Goal: Information Seeking & Learning: Learn about a topic

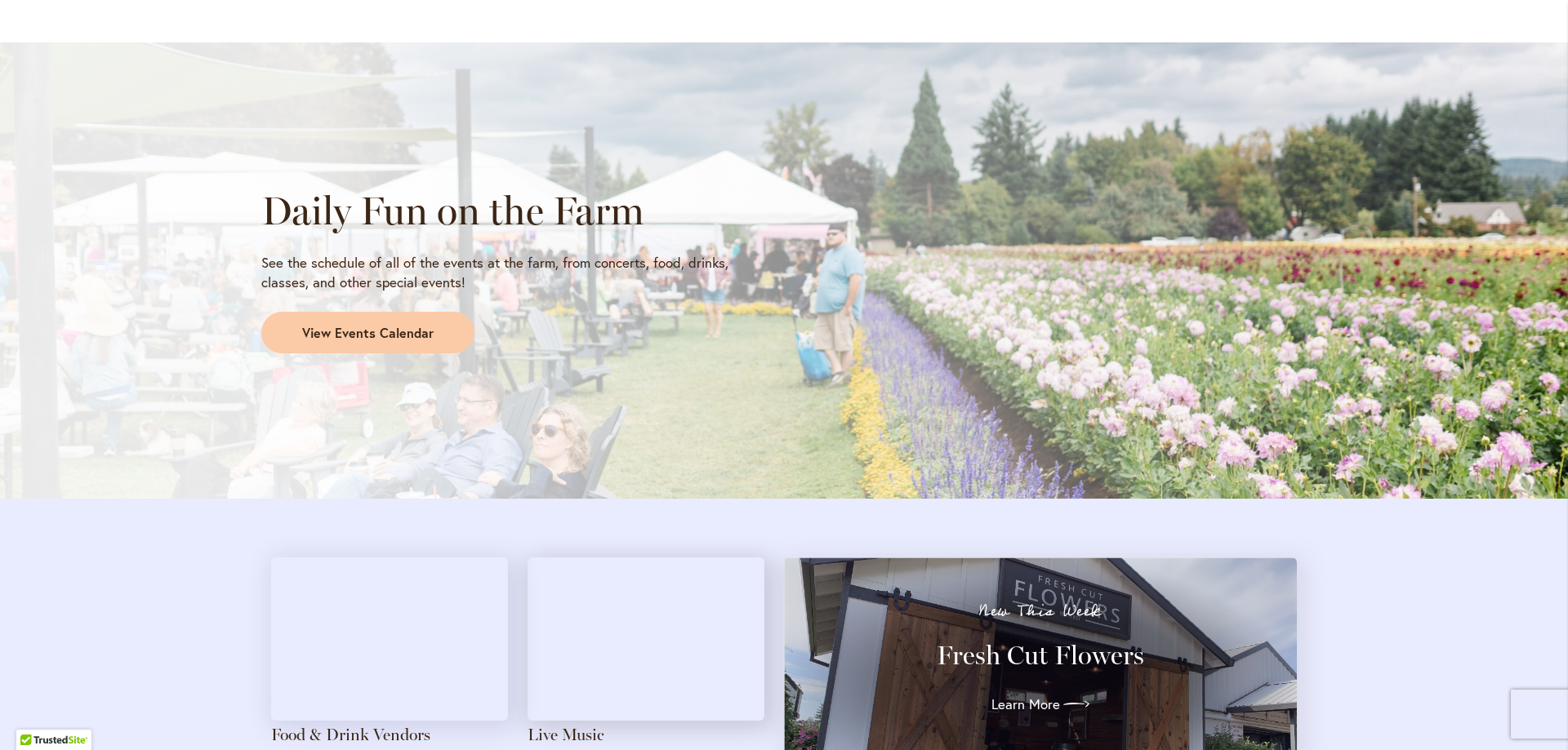
scroll to position [1552, 0]
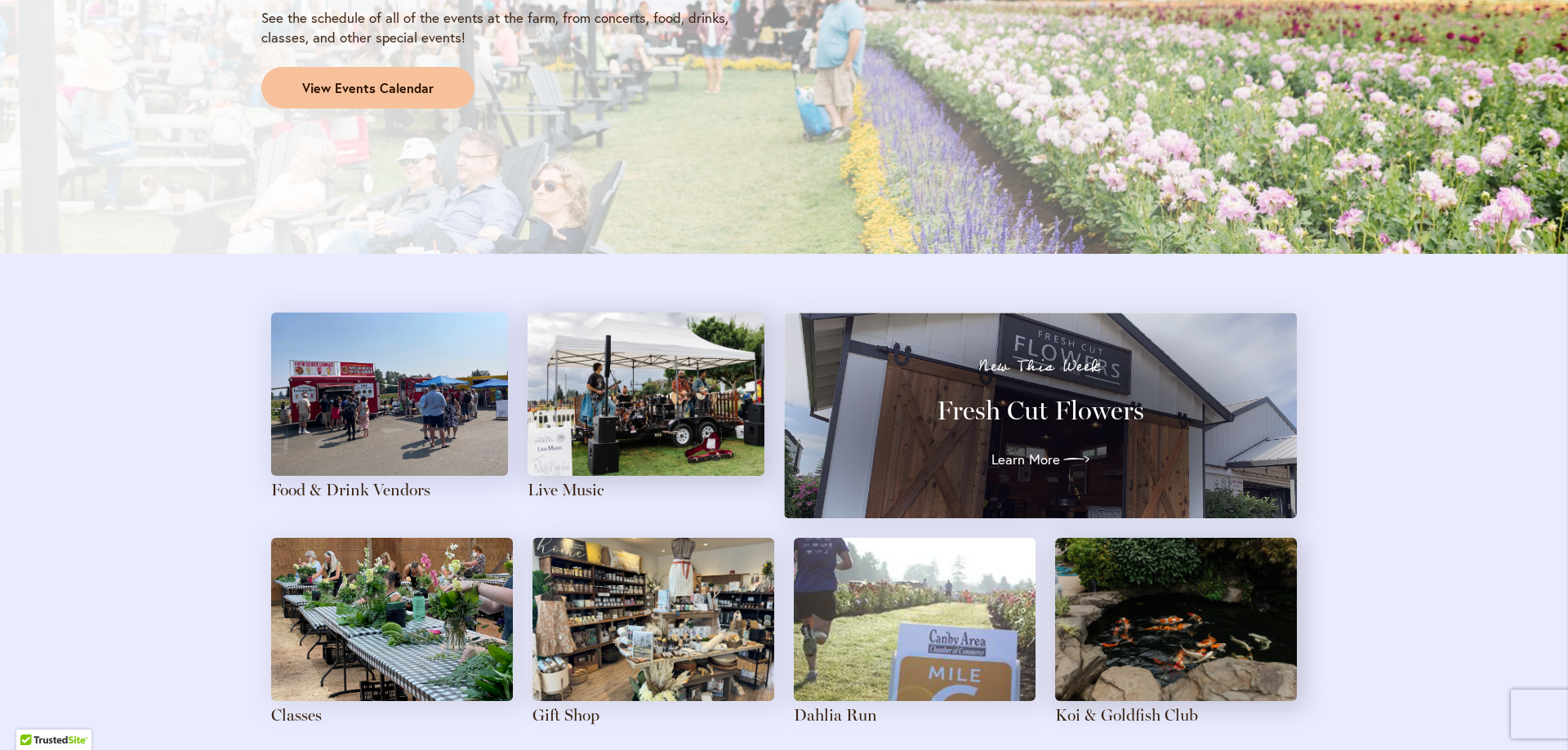
click at [382, 87] on span "View Events Calendar" at bounding box center [368, 88] width 132 height 19
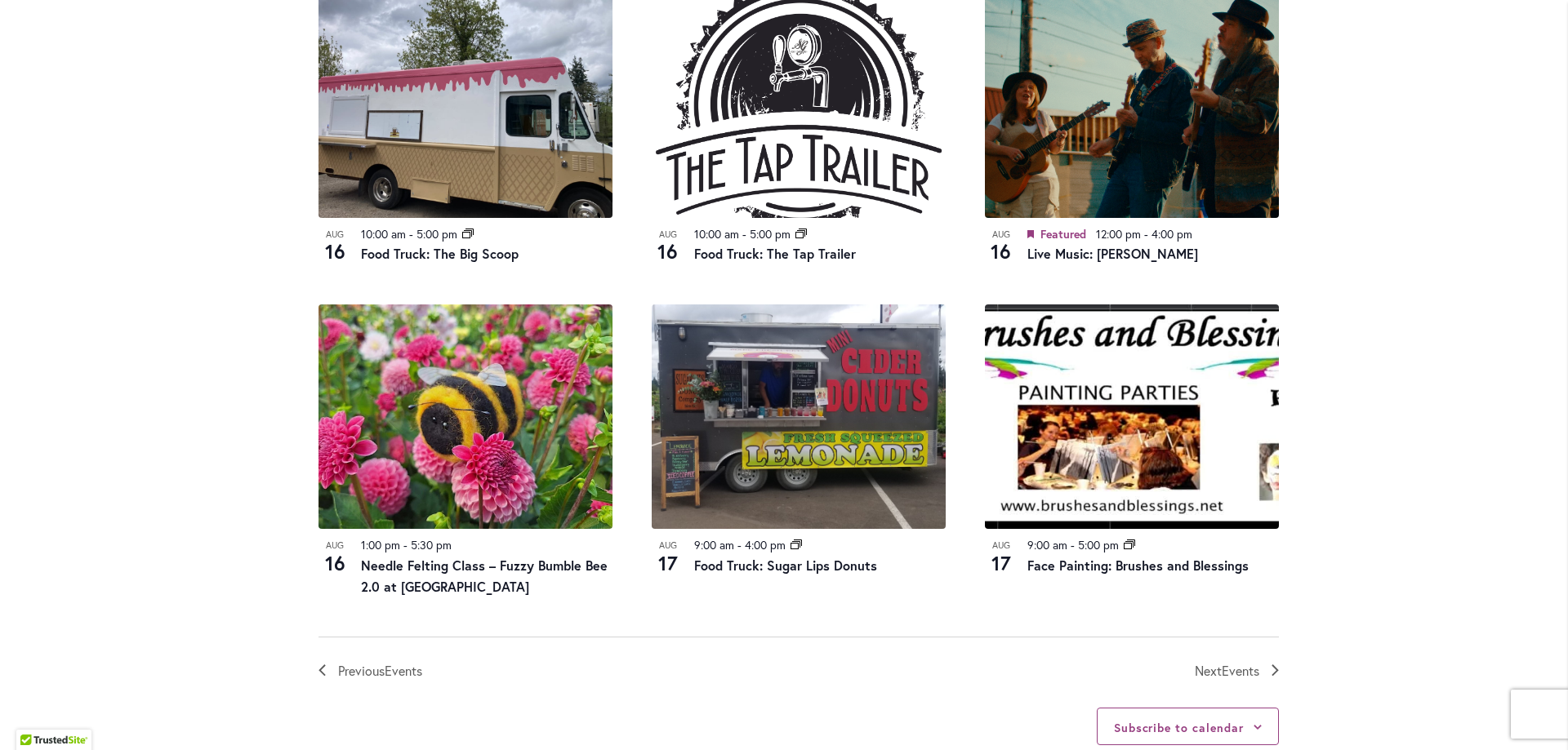
scroll to position [1633, 0]
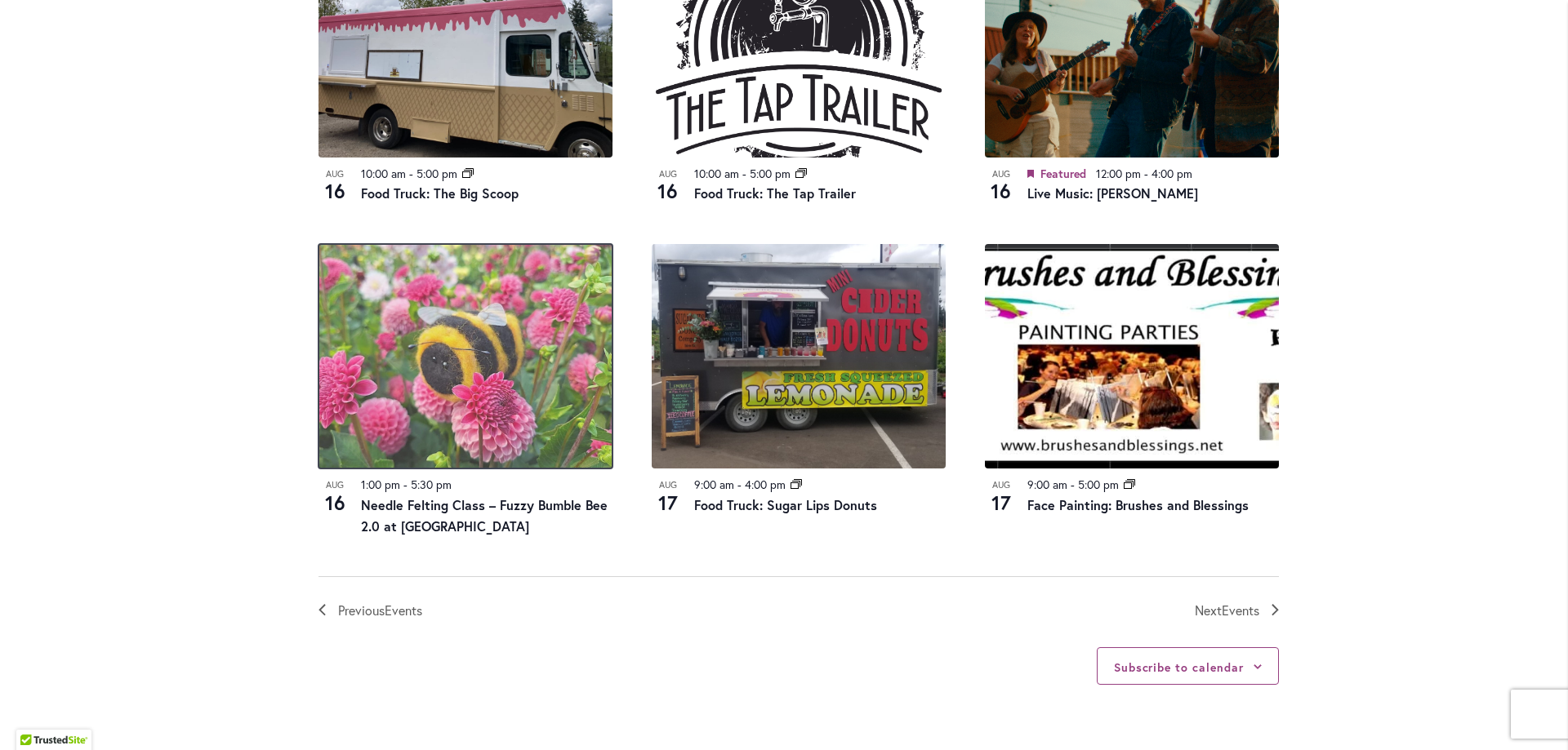
click at [343, 413] on img at bounding box center [465, 356] width 294 height 224
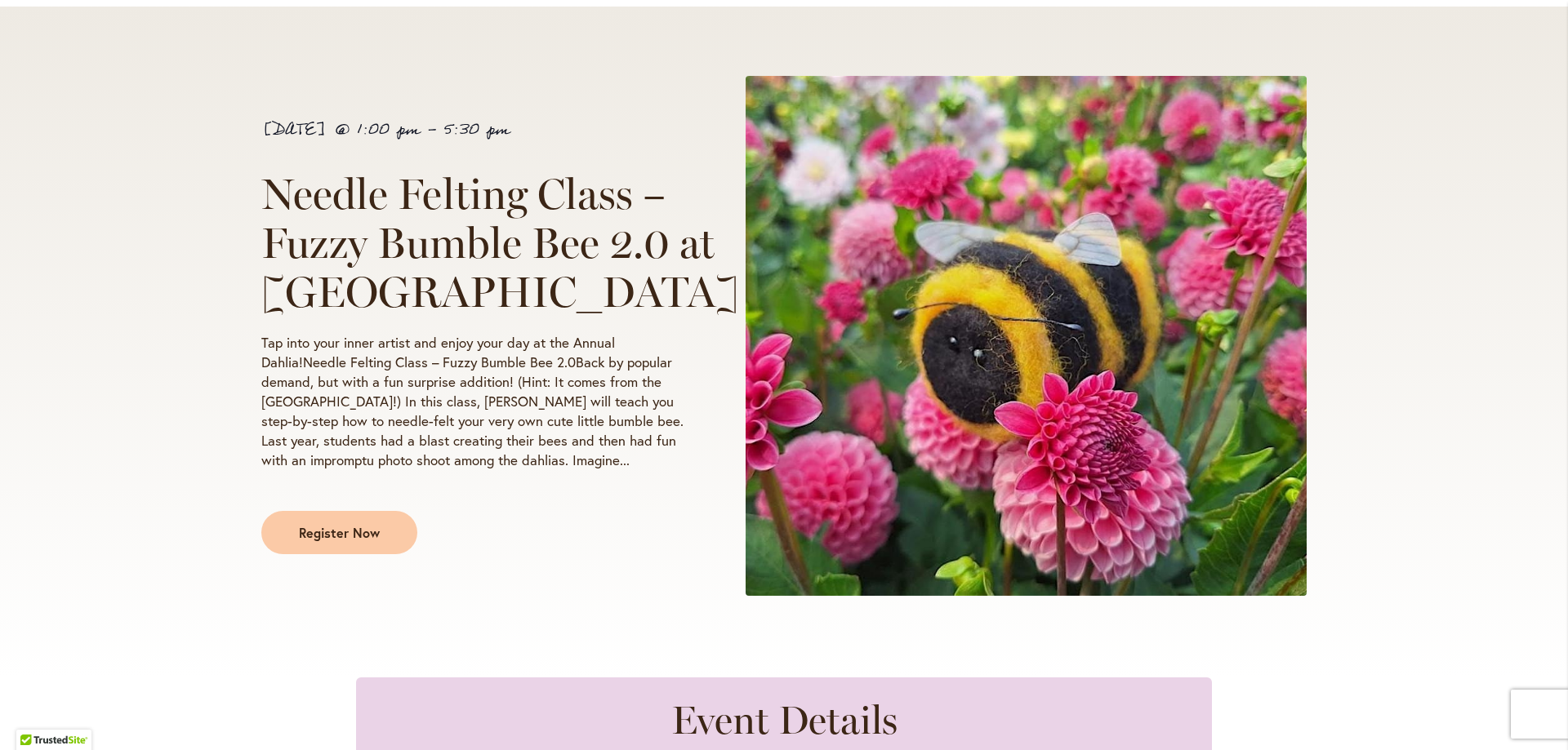
scroll to position [245, 0]
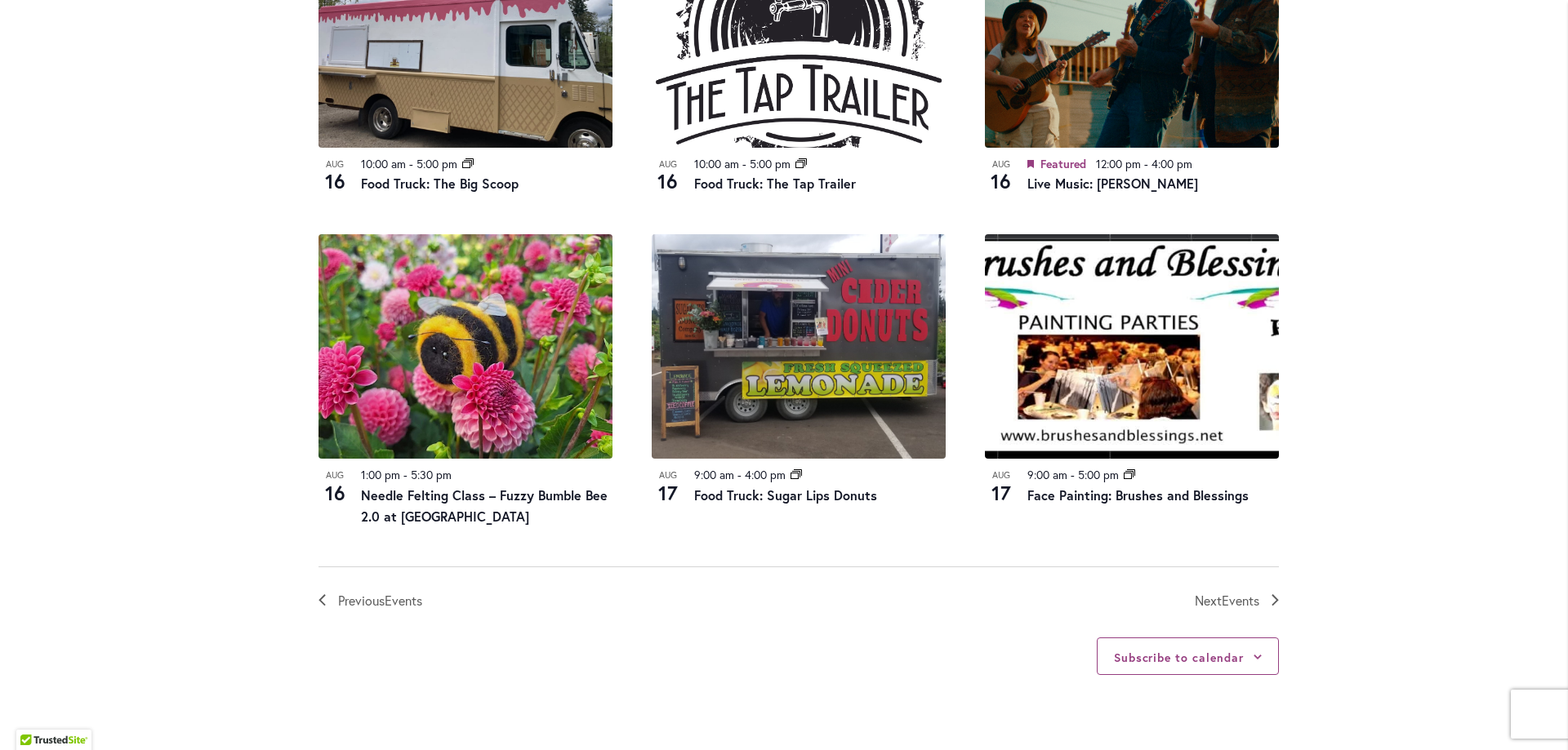
scroll to position [1878, 0]
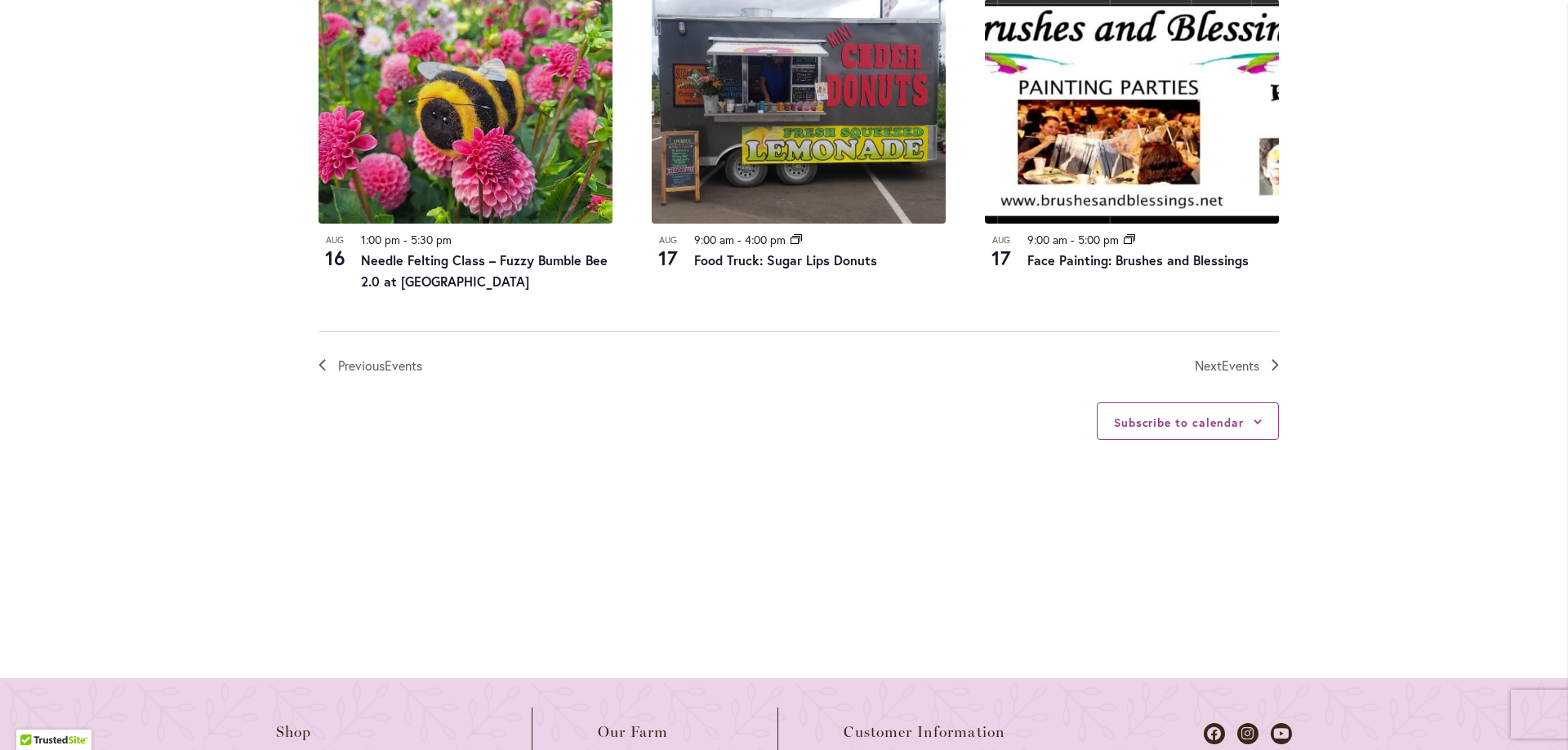
drag, startPoint x: 811, startPoint y: 347, endPoint x: 786, endPoint y: 336, distance: 27.3
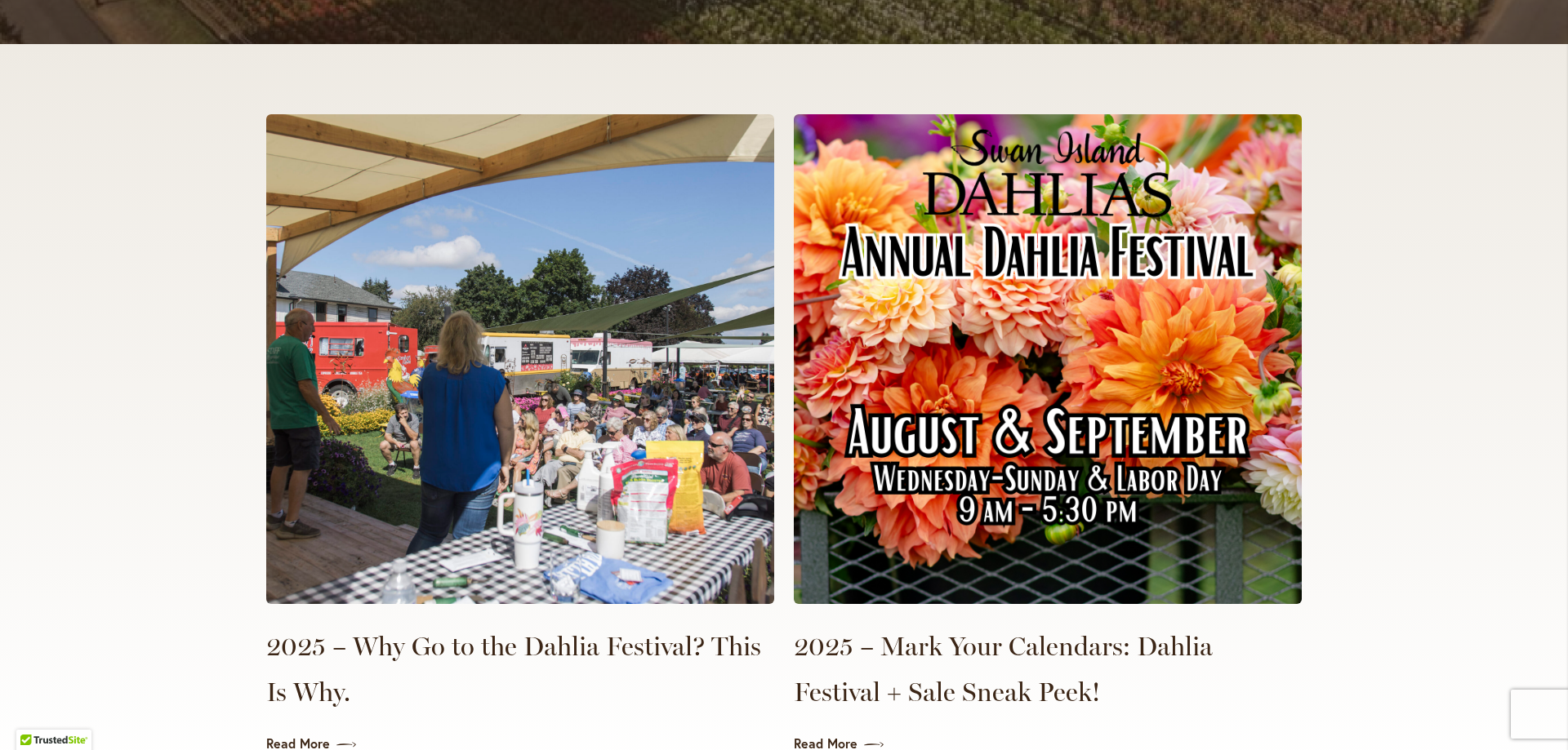
scroll to position [3593, 0]
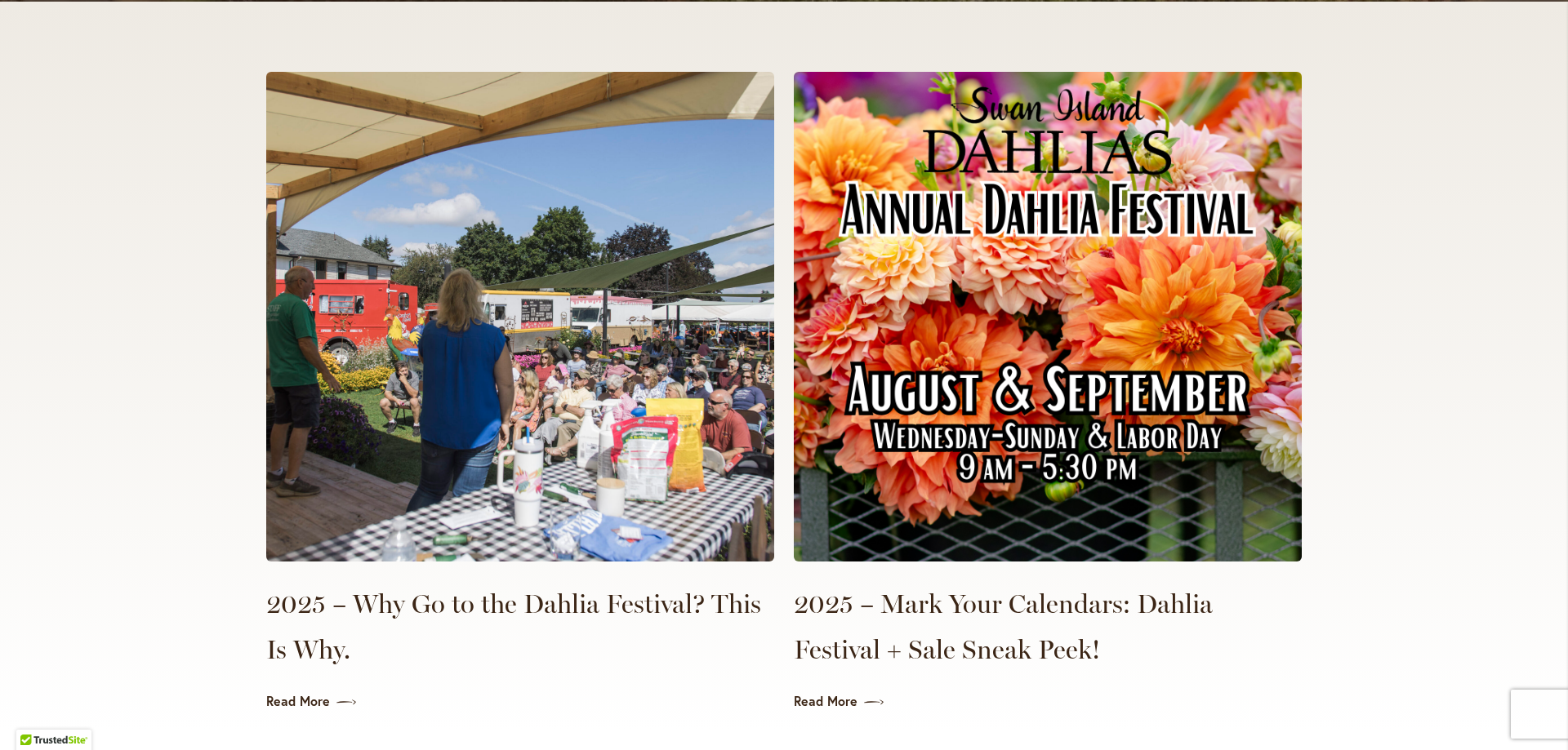
click at [549, 381] on img at bounding box center [520, 317] width 508 height 490
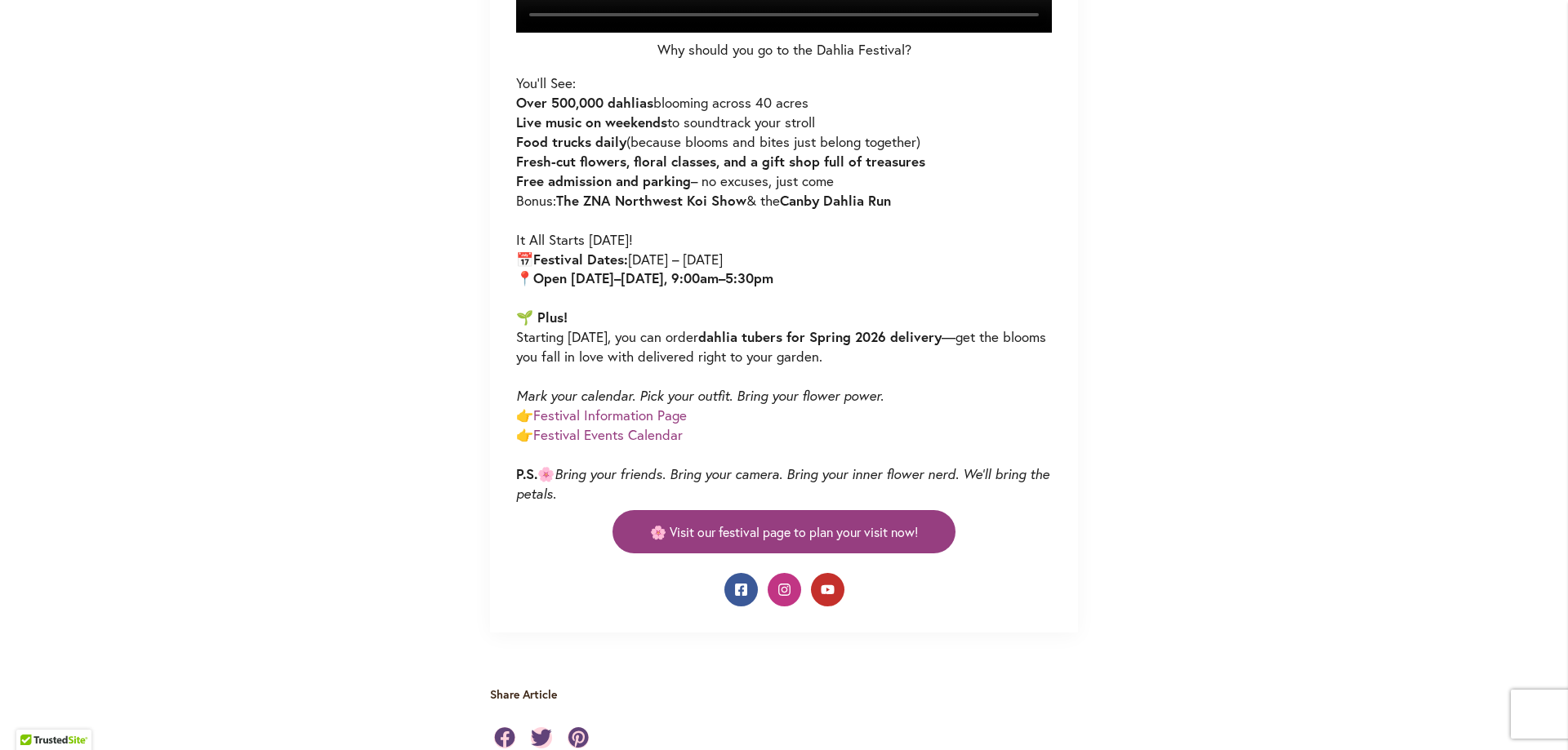
scroll to position [980, 0]
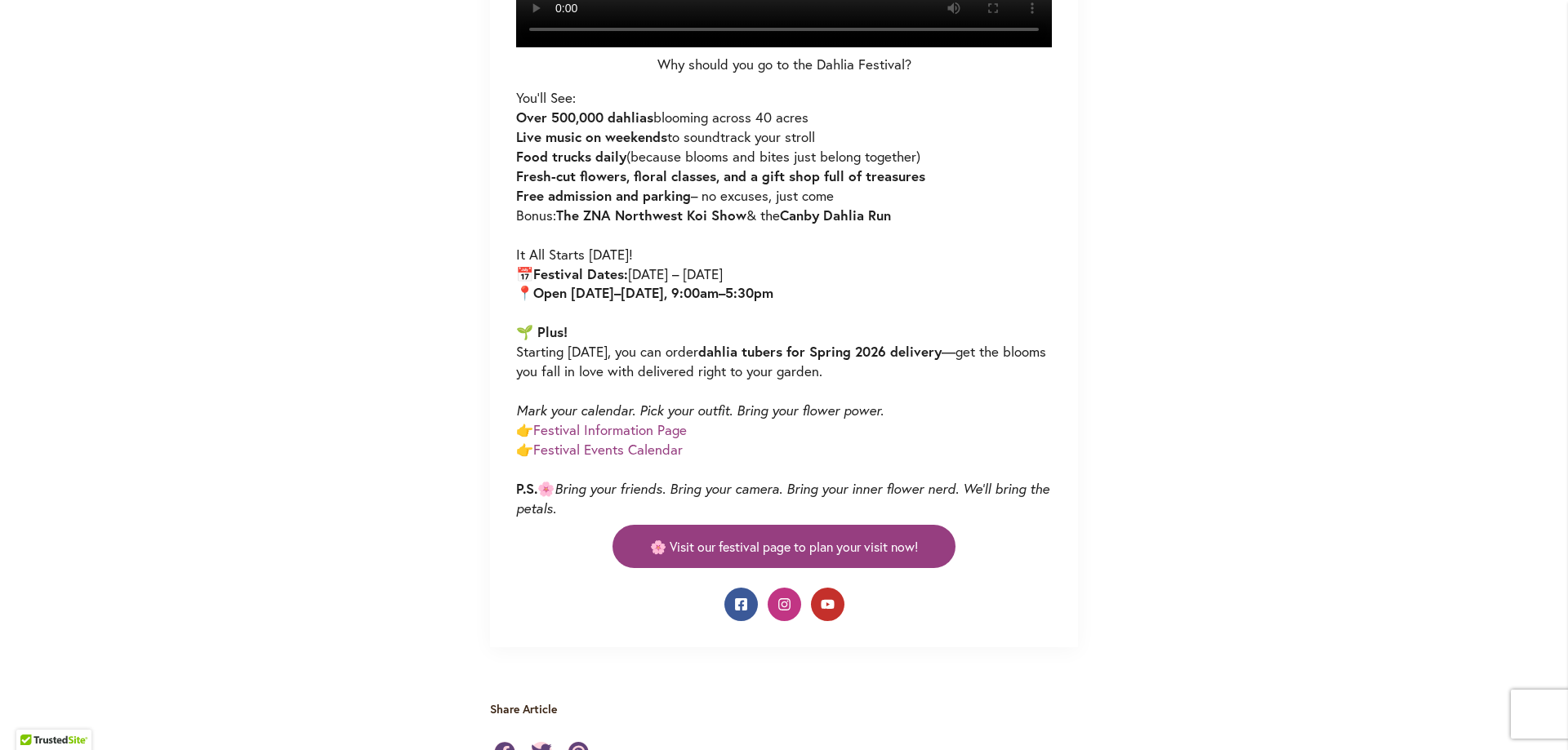
click at [374, 604] on div "Skip to Content Gift Shop & Office Open - [DATE]-[DATE] 9-4:30pm / Gift Shop Op…" at bounding box center [784, 216] width 1568 height 2295
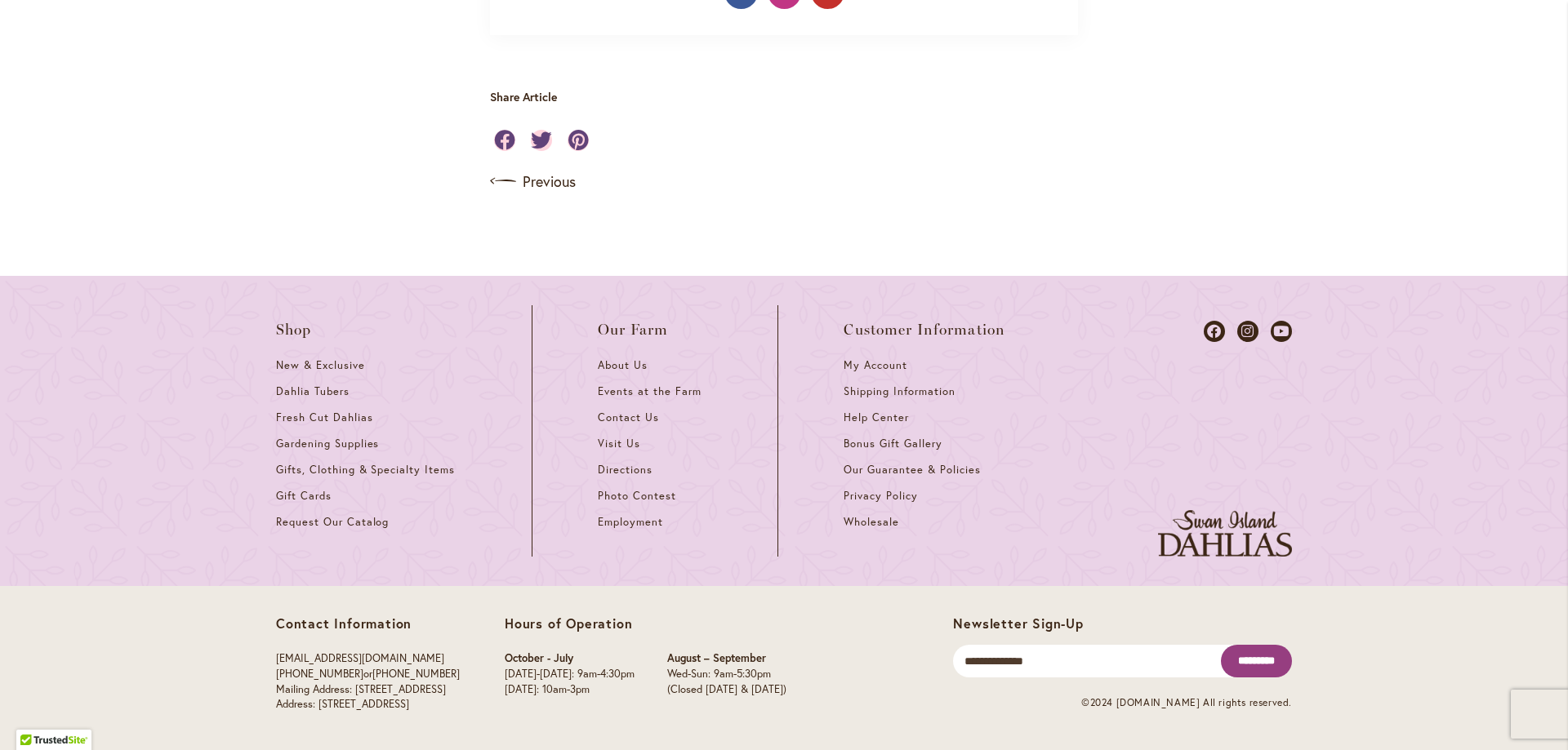
scroll to position [1715, 0]
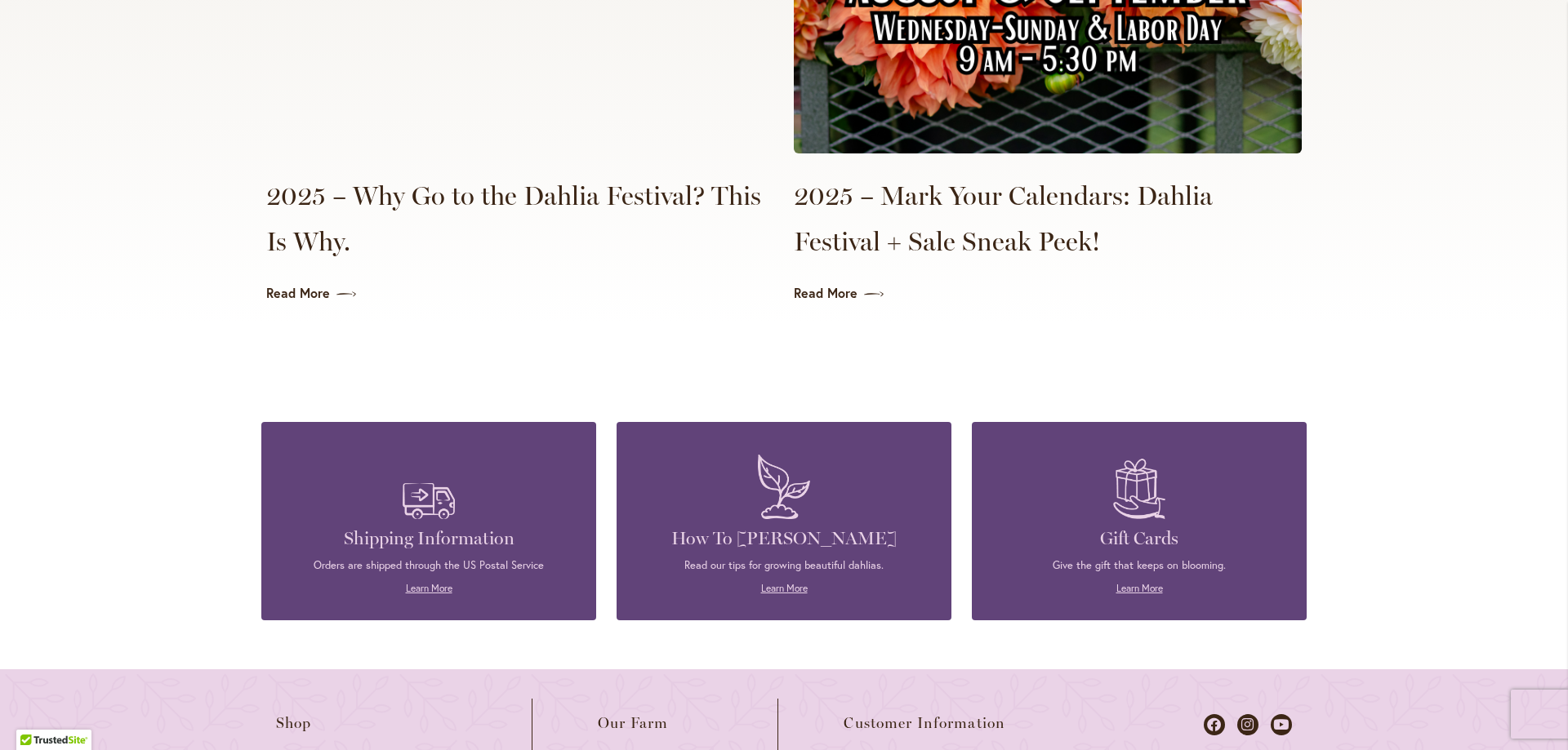
scroll to position [4327, 0]
